Goal: Task Accomplishment & Management: Manage account settings

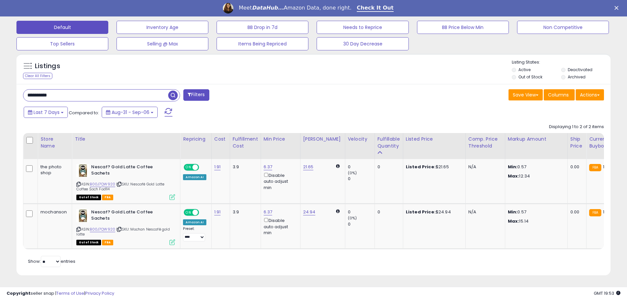
scroll to position [135, 345]
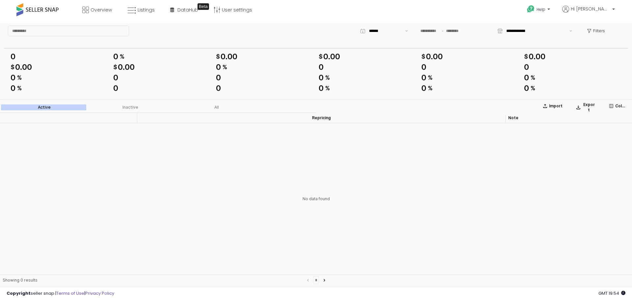
click at [131, 106] on div "Inactive" at bounding box center [131, 107] width 16 height 5
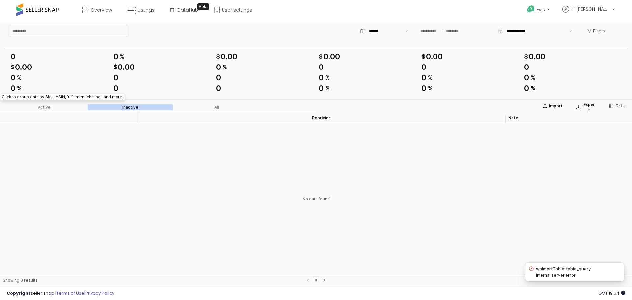
click at [80, 106] on label "Active" at bounding box center [44, 107] width 86 height 6
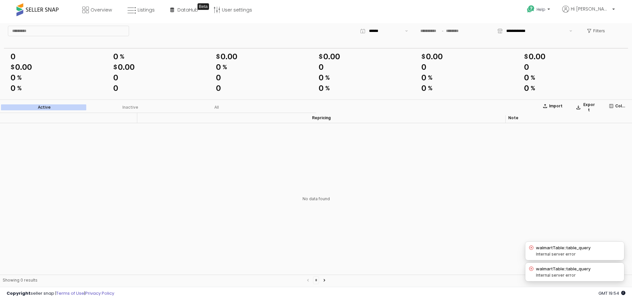
click at [531, 269] on icon "error" at bounding box center [531, 268] width 5 height 5
click at [529, 245] on div "error" at bounding box center [531, 247] width 7 height 7
click at [43, 9] on span at bounding box center [37, 9] width 42 height 13
click at [45, 10] on span at bounding box center [37, 9] width 42 height 13
click at [140, 12] on span "Listings" at bounding box center [146, 10] width 17 height 7
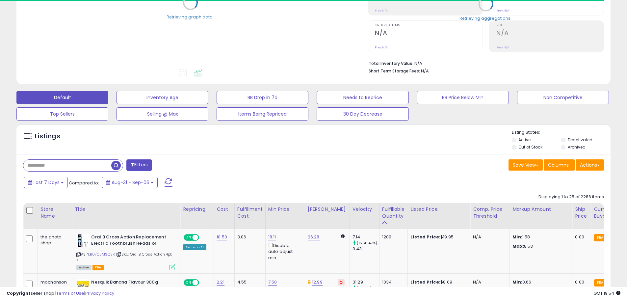
scroll to position [132, 0]
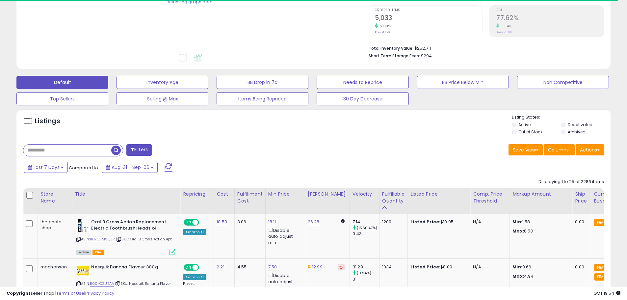
click at [47, 145] on input "text" at bounding box center [67, 151] width 88 height 12
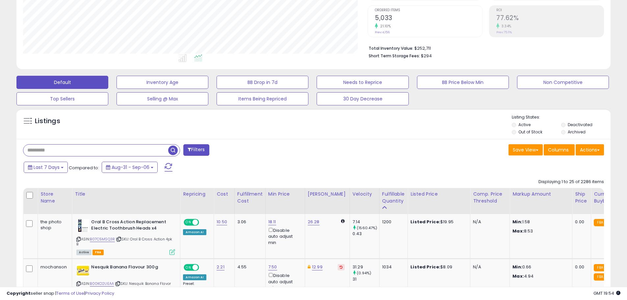
scroll to position [135, 345]
type input "***"
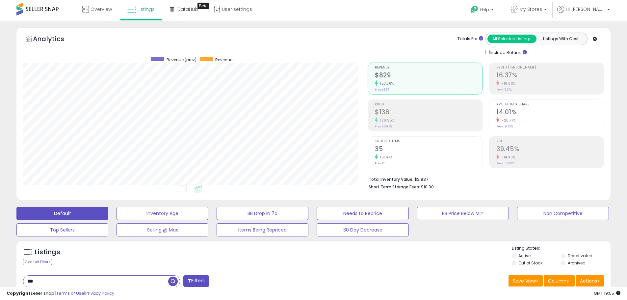
scroll to position [0, 0]
